Goal: Information Seeking & Learning: Learn about a topic

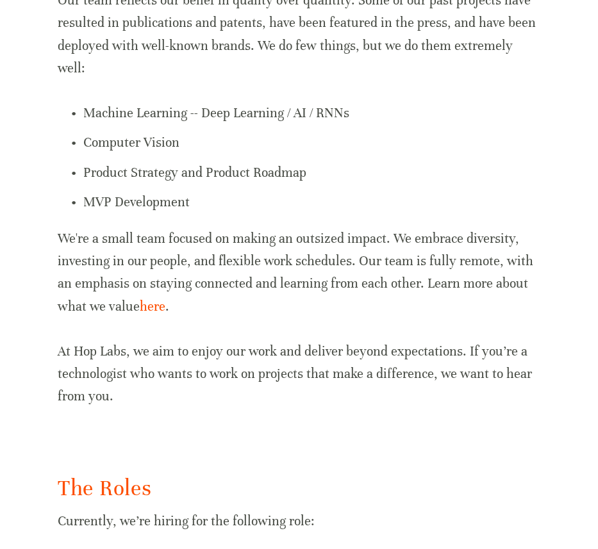
scroll to position [889, 0]
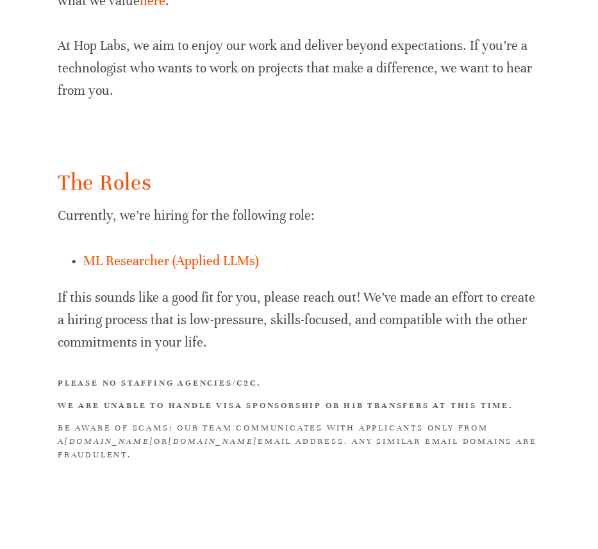
click at [311, 204] on p "Currently, we’re hiring for the following role:" at bounding box center [299, 215] width 482 height 22
click at [150, 168] on h2 "The Roles" at bounding box center [299, 183] width 482 height 30
click at [217, 204] on p "Currently, we’re hiring for the following role:" at bounding box center [299, 215] width 482 height 22
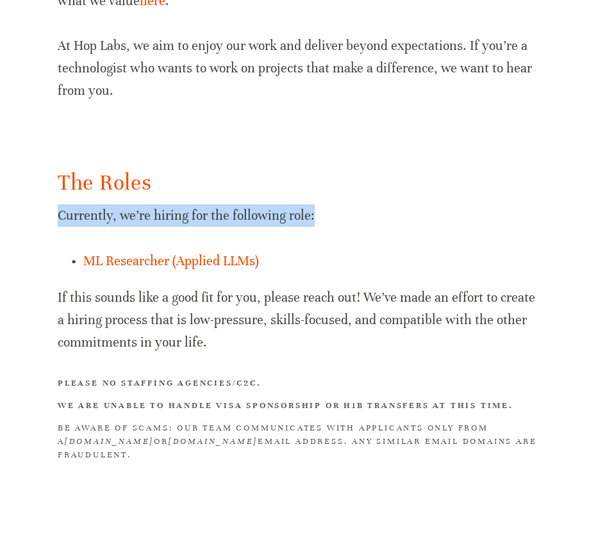
click at [217, 204] on p "Currently, we’re hiring for the following role:" at bounding box center [299, 215] width 482 height 22
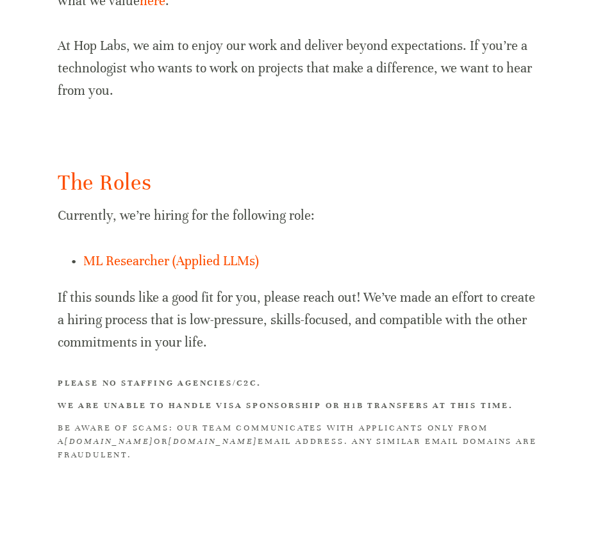
click at [249, 170] on h2 "The Roles" at bounding box center [299, 183] width 482 height 30
drag, startPoint x: 280, startPoint y: 40, endPoint x: 360, endPoint y: 42, distance: 80.1
click at [360, 42] on p "At Hop Labs, we aim to enjoy our work and deliver beyond expectations. If you’r…" at bounding box center [299, 69] width 482 height 68
drag, startPoint x: 229, startPoint y: 189, endPoint x: 280, endPoint y: 193, distance: 51.4
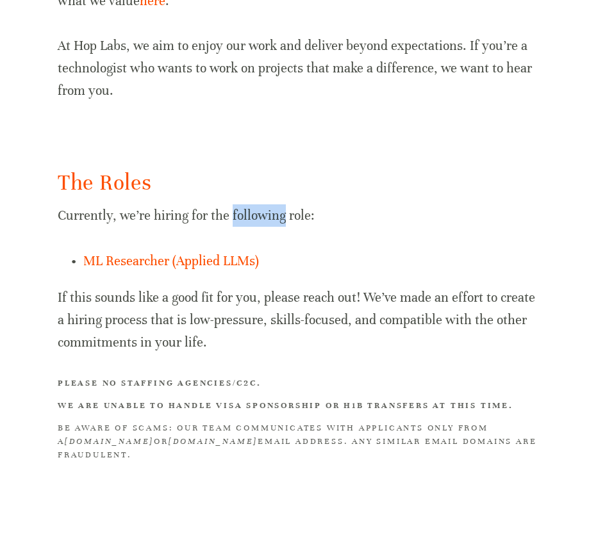
click at [280, 204] on p "Currently, we’re hiring for the following role:" at bounding box center [299, 215] width 482 height 22
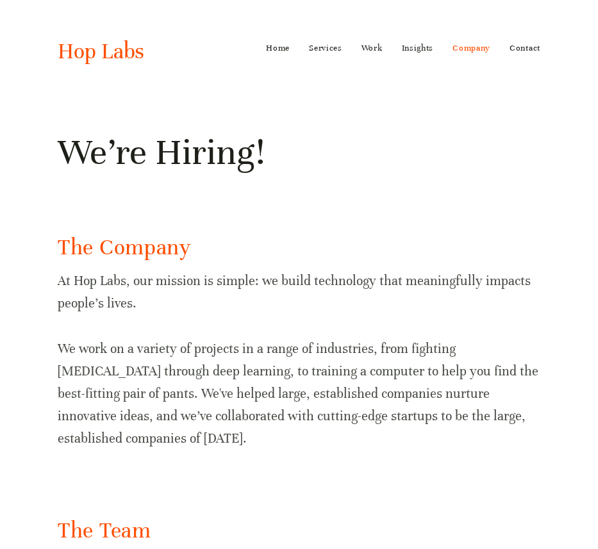
scroll to position [0, 0]
